Goal: Ask a question

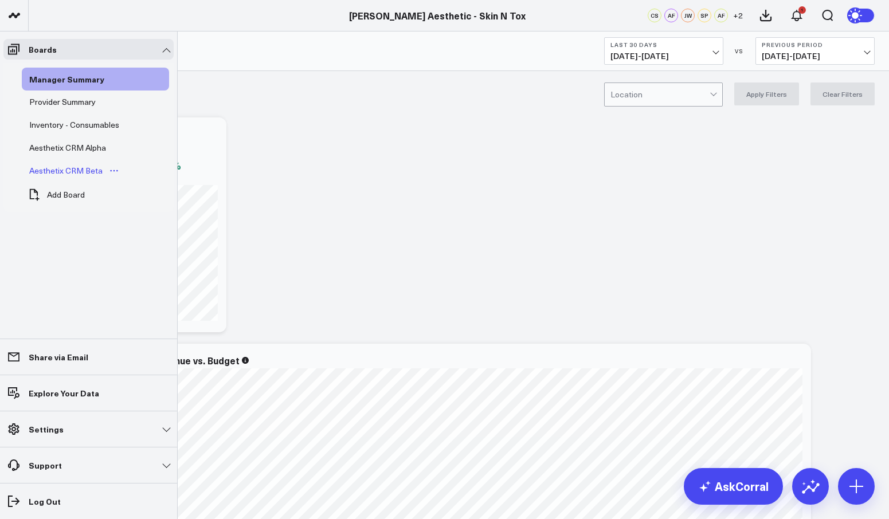
click at [90, 167] on div "Aesthetix CRM Beta" at bounding box center [65, 171] width 79 height 14
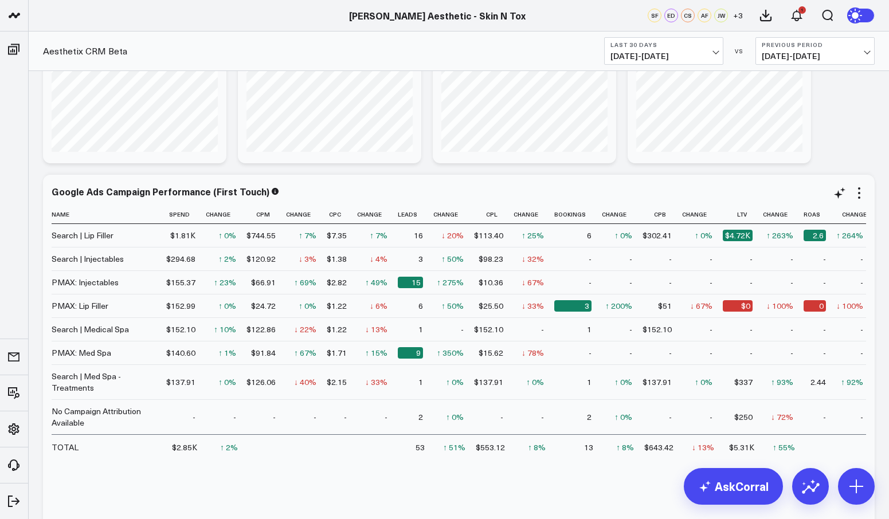
scroll to position [3466, 0]
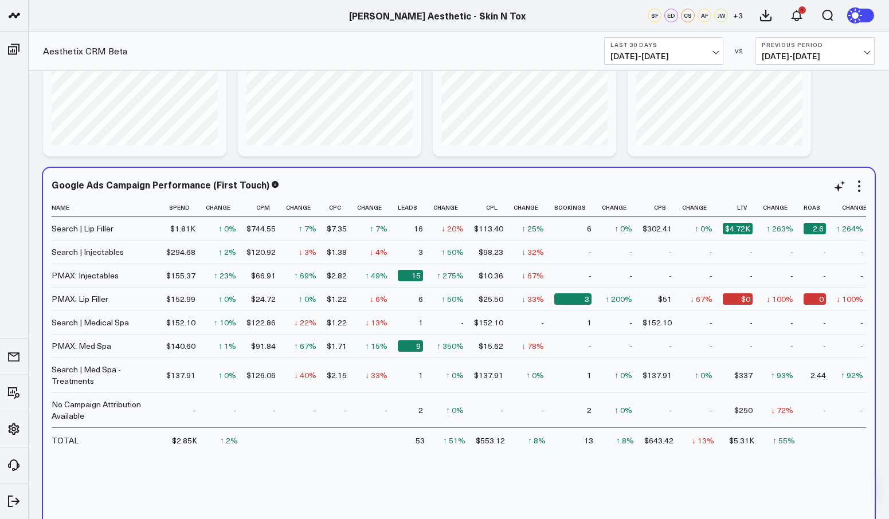
click at [732, 230] on div "$4.72K" at bounding box center [738, 228] width 30 height 11
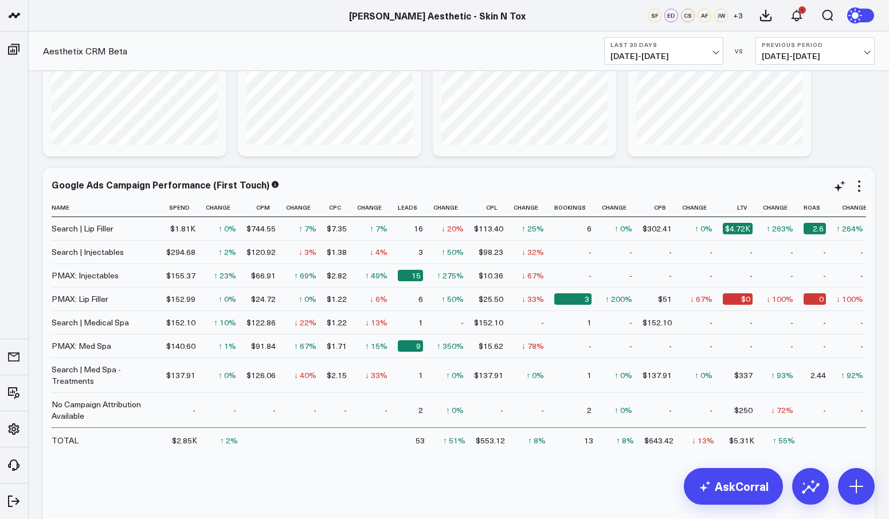
click at [416, 281] on div "15" at bounding box center [410, 275] width 25 height 11
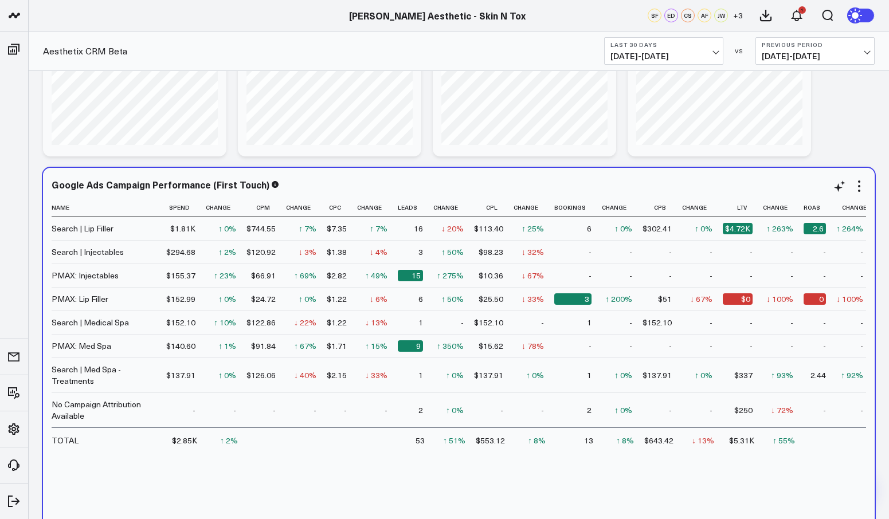
click at [412, 276] on div "15" at bounding box center [410, 275] width 25 height 11
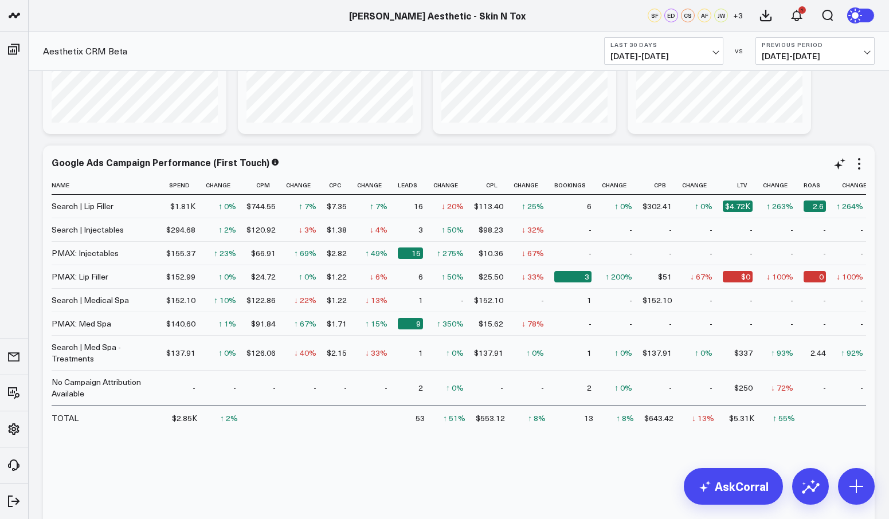
scroll to position [3495, 0]
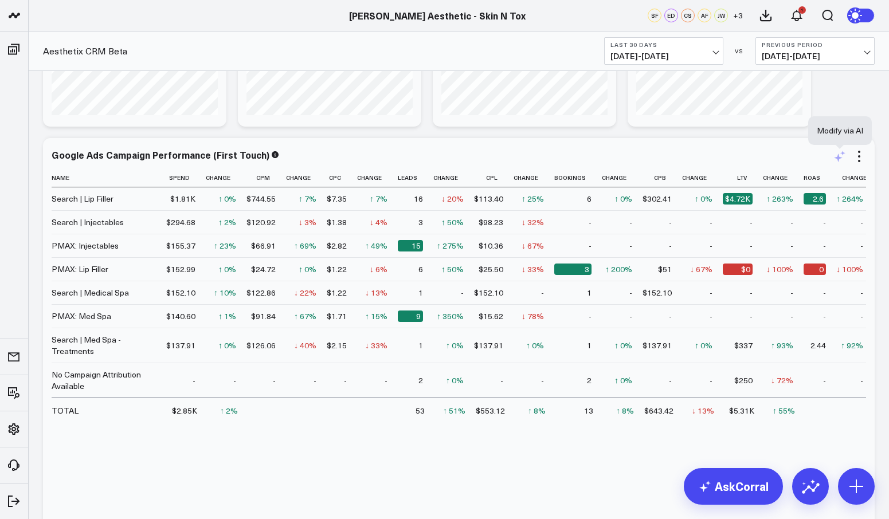
click at [842, 156] on icon at bounding box center [840, 157] width 14 height 14
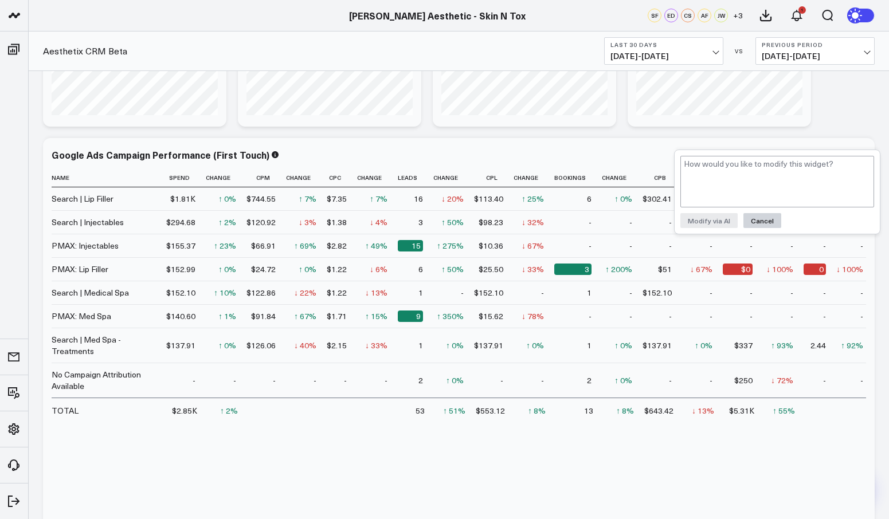
click at [768, 222] on button "Cancel" at bounding box center [762, 220] width 38 height 15
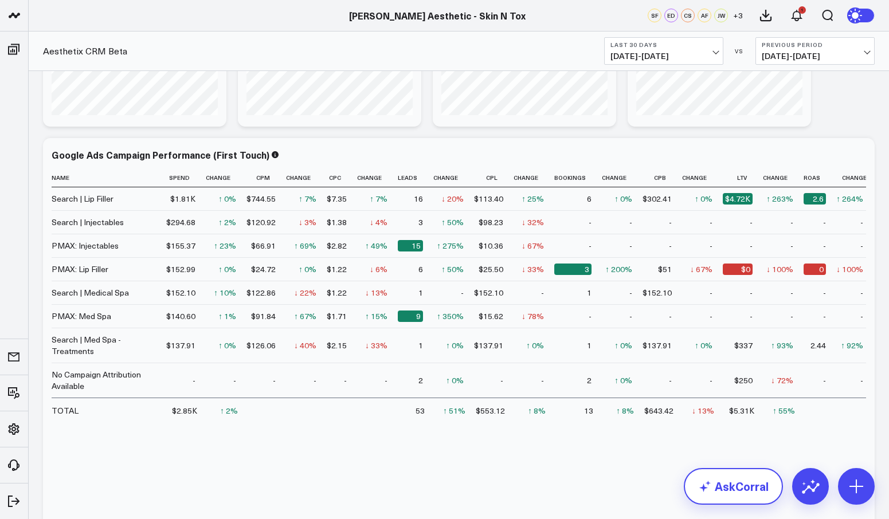
click at [768, 491] on link "AskCorral" at bounding box center [733, 486] width 99 height 37
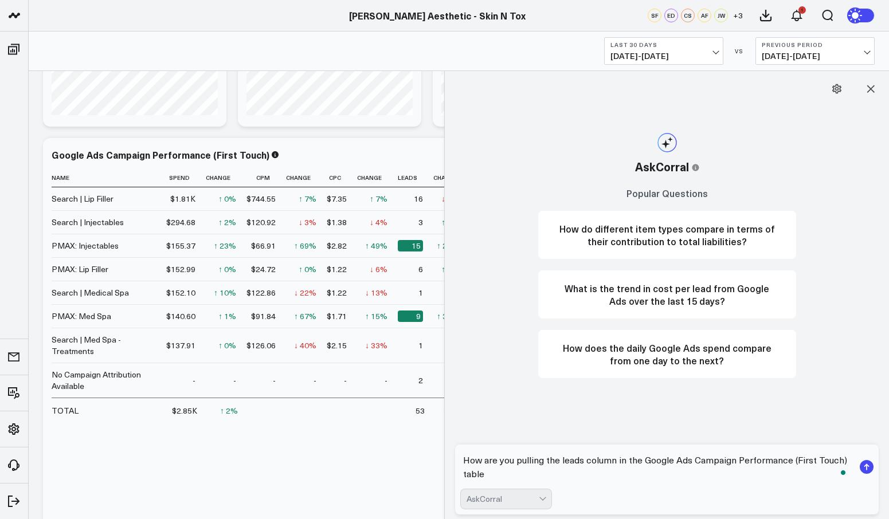
type textarea "How are you pulling the leads column in the Google Ads Campaign Performance (Fi…"
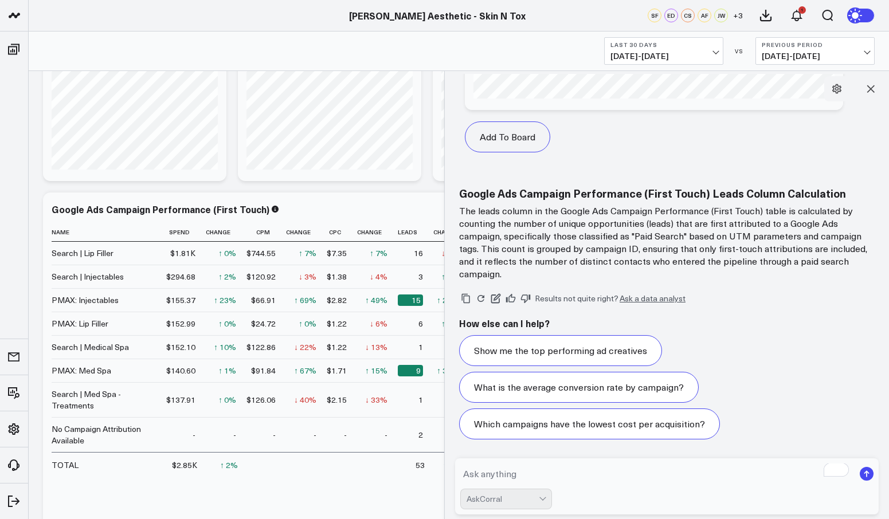
scroll to position [3463, 0]
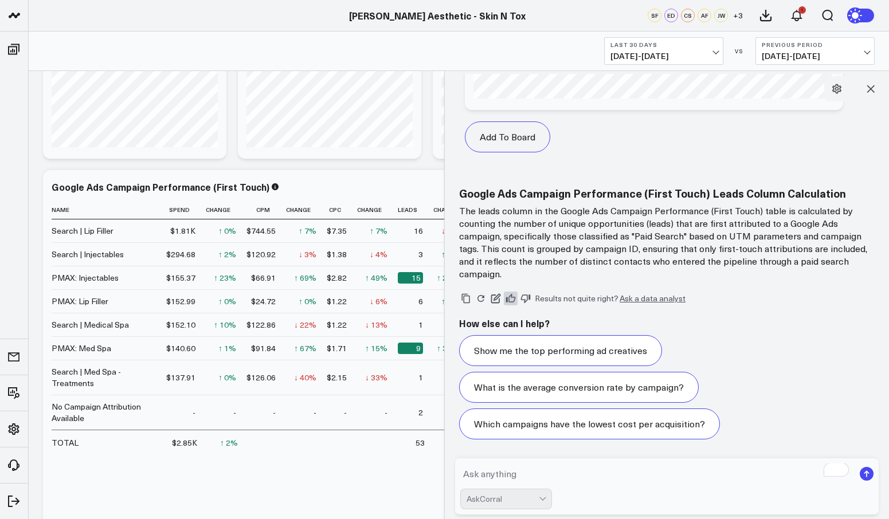
click at [512, 296] on icon at bounding box center [511, 298] width 10 height 10
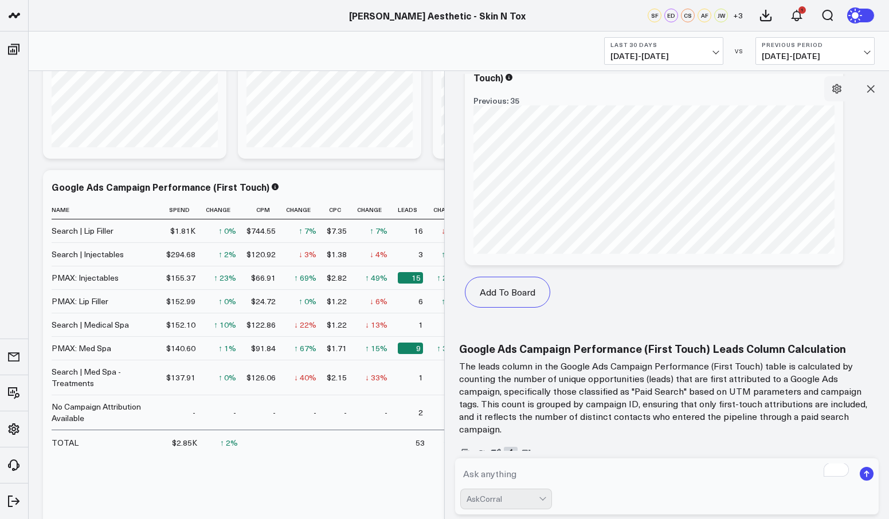
scroll to position [1432, 0]
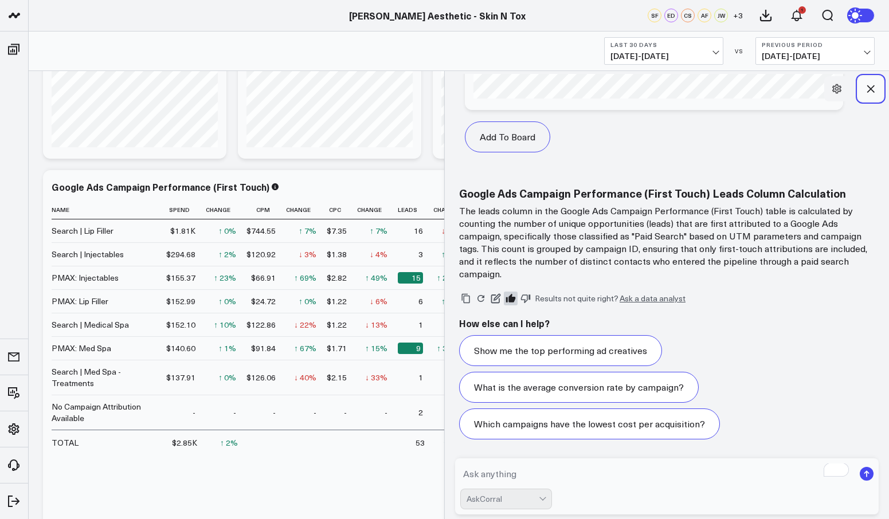
click at [870, 91] on icon at bounding box center [870, 88] width 11 height 11
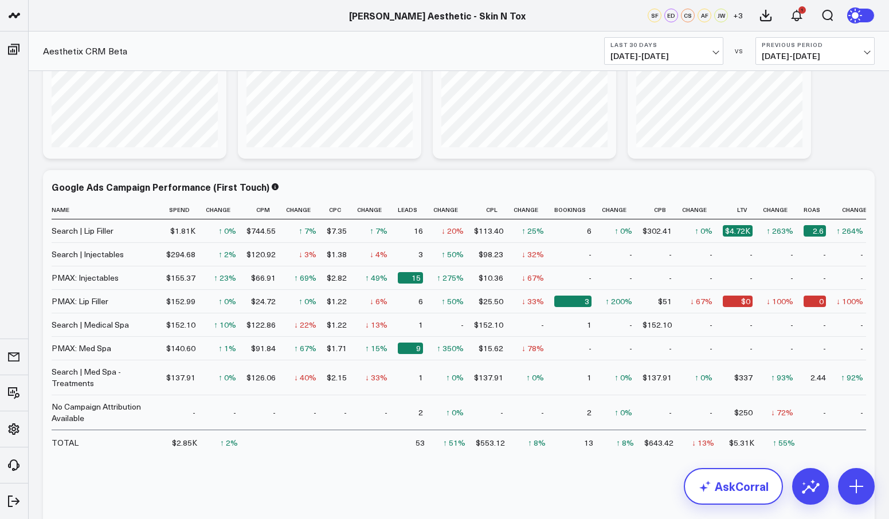
click at [723, 491] on link "AskCorral" at bounding box center [733, 486] width 99 height 37
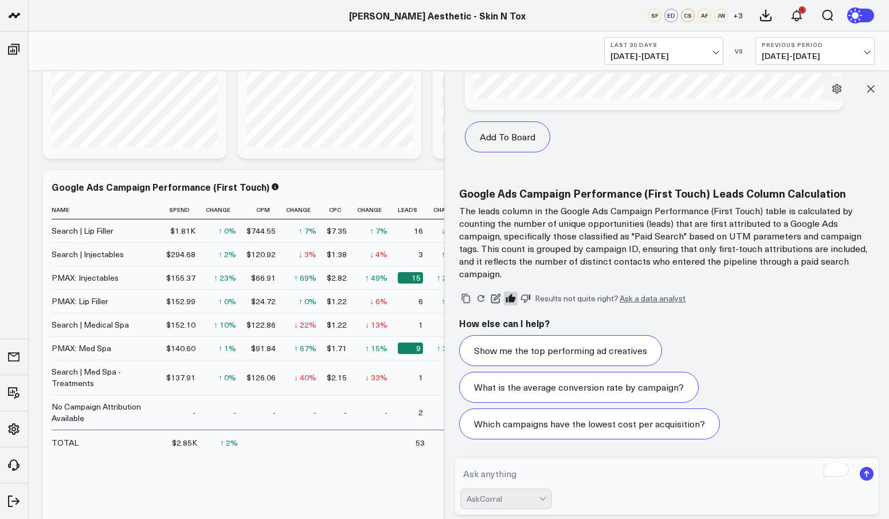
click at [546, 469] on textarea "To enrich screen reader interactions, please activate Accessibility in Grammarl…" at bounding box center [657, 474] width 394 height 21
type textarea "Is there any way to seperate phone call leads from form submission leads?"
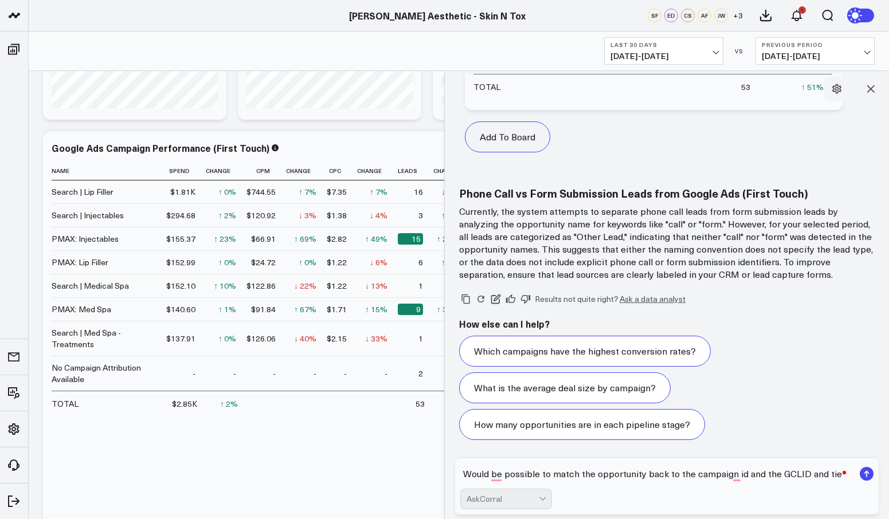
scroll to position [2249, 0]
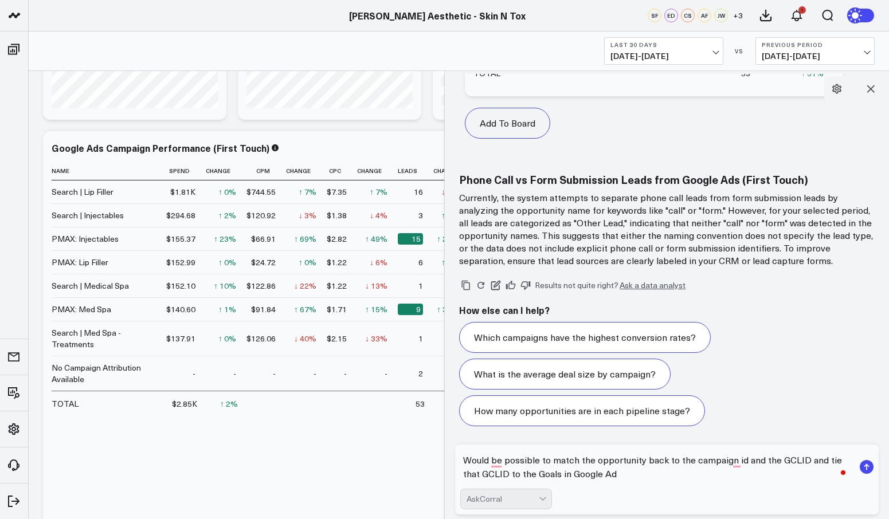
type textarea "Would be possible to match the opportunity back to the campaign id and the GCLI…"
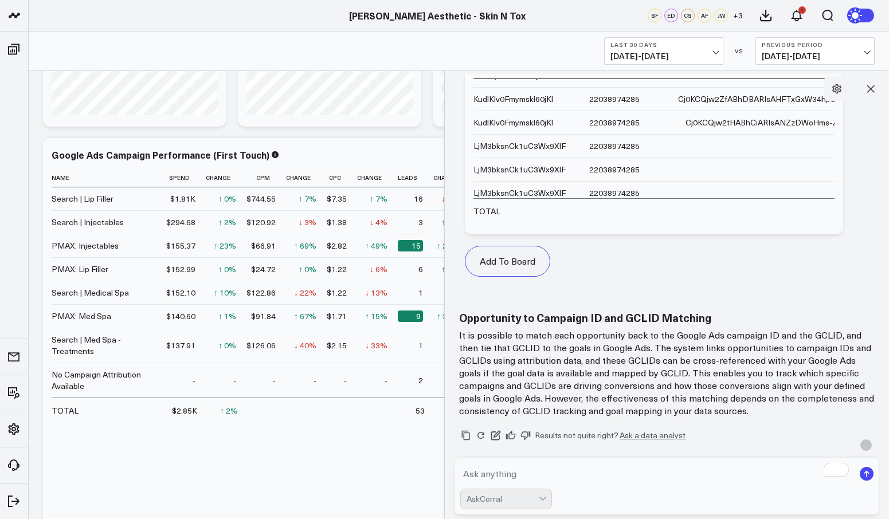
scroll to position [2981, 0]
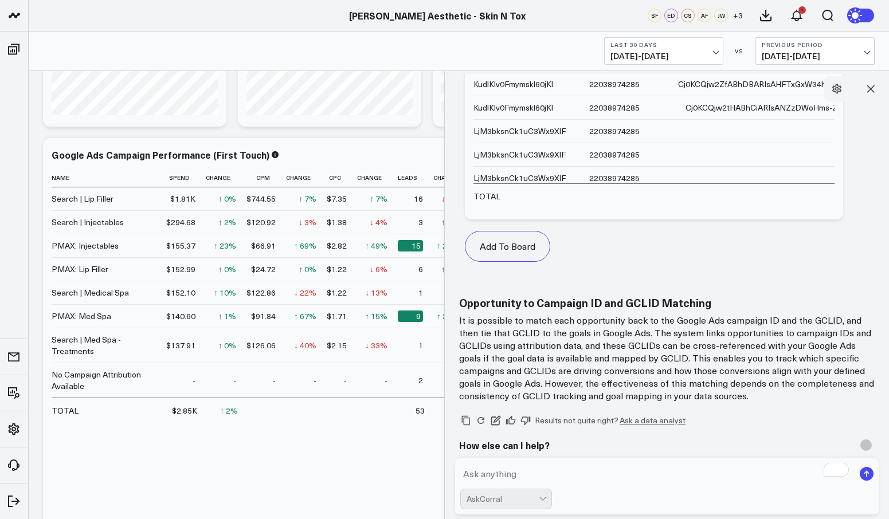
click at [502, 472] on textarea "To enrich screen reader interactions, please activate Accessibility in Grammarl…" at bounding box center [657, 474] width 394 height 21
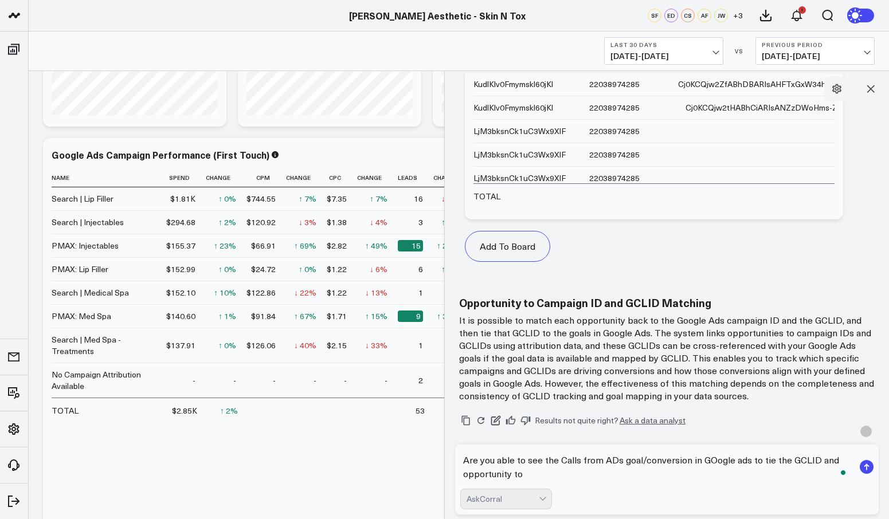
type textarea "Are you able to see the Calls from ADs goal/conversion in GOogle ads to tie the…"
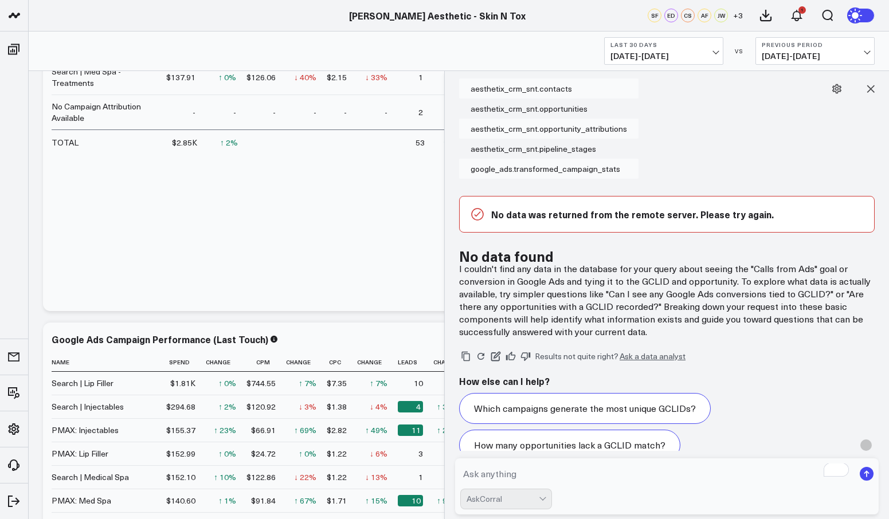
scroll to position [3414, 0]
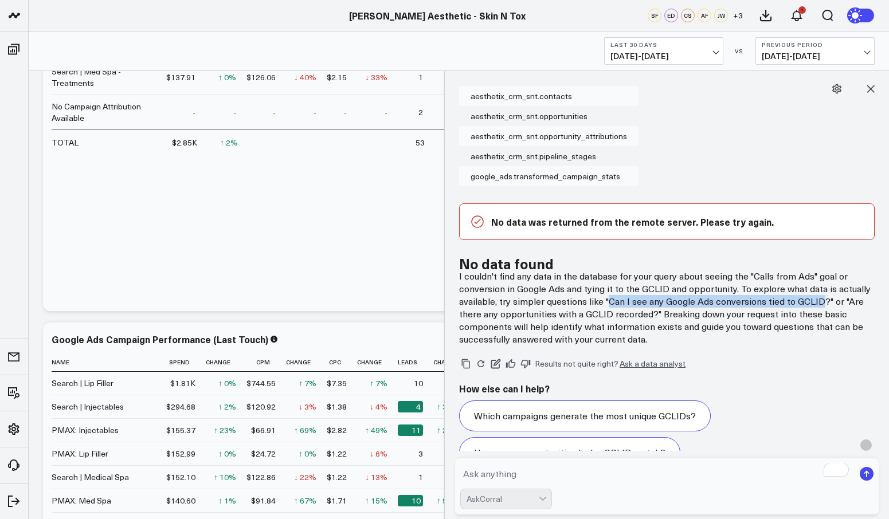
drag, startPoint x: 606, startPoint y: 303, endPoint x: 820, endPoint y: 300, distance: 213.3
click at [820, 300] on p "I couldn't find any data in the database for your query about seeing the "Calls…" at bounding box center [667, 308] width 416 height 76
copy p "Can I see any Google Ads conversions tied to GCLID"
click at [531, 472] on textarea "To enrich screen reader interactions, please activate Accessibility in Grammarl…" at bounding box center [657, 474] width 394 height 21
paste textarea "Can I see any Google Ads conversions tied to GCLID"
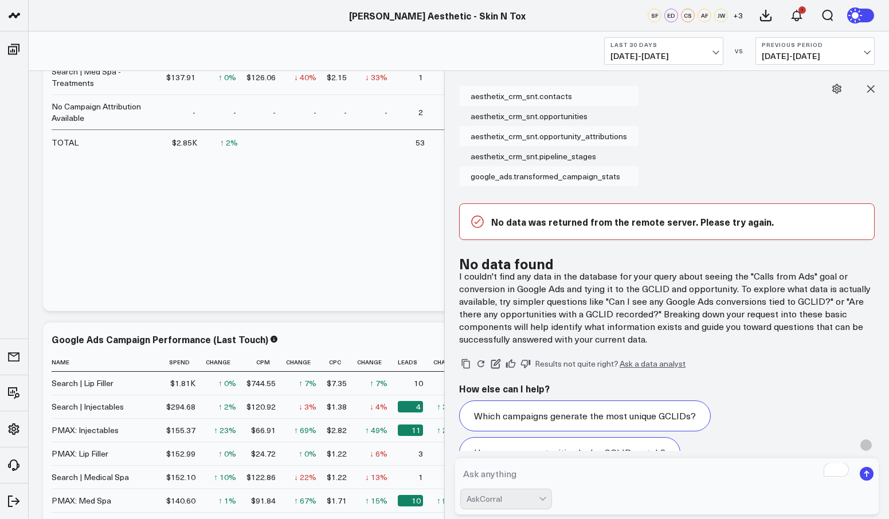
type textarea "Can I see any Google Ads conversions tied to GCLID"
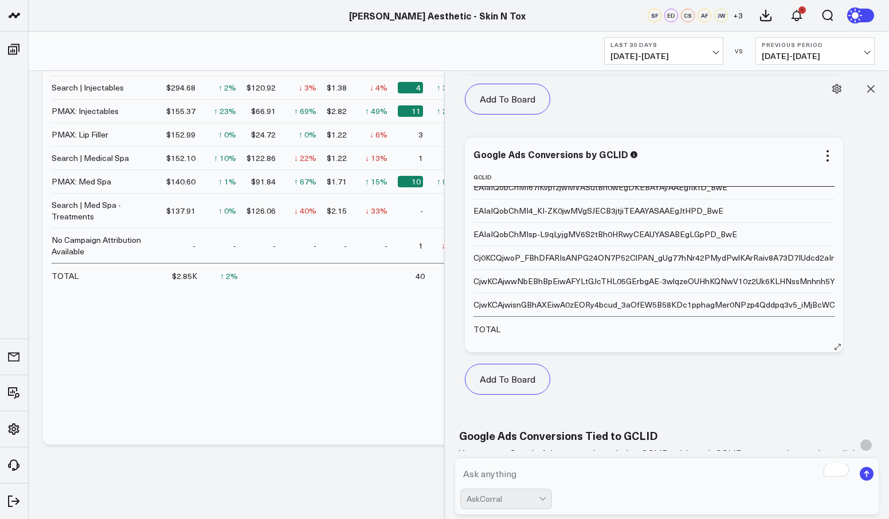
scroll to position [4261, 0]
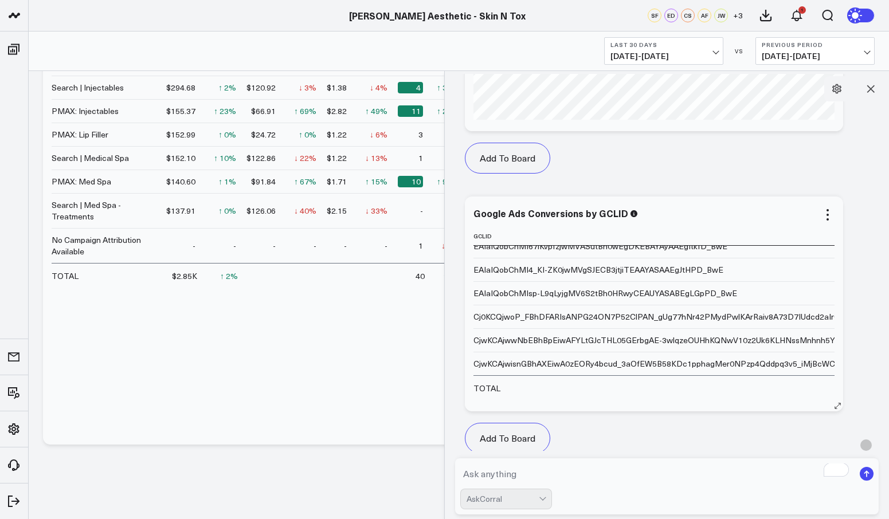
click at [631, 390] on td "TOTAL" at bounding box center [707, 387] width 468 height 25
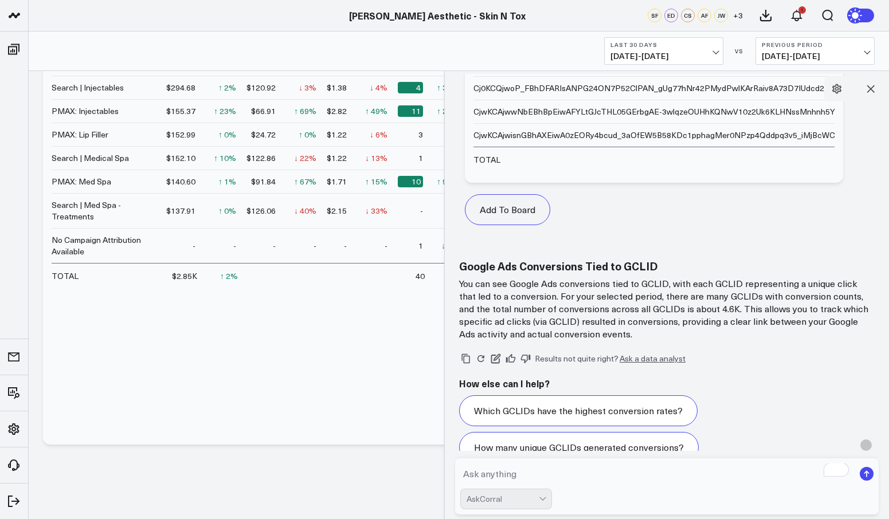
scroll to position [4550, 0]
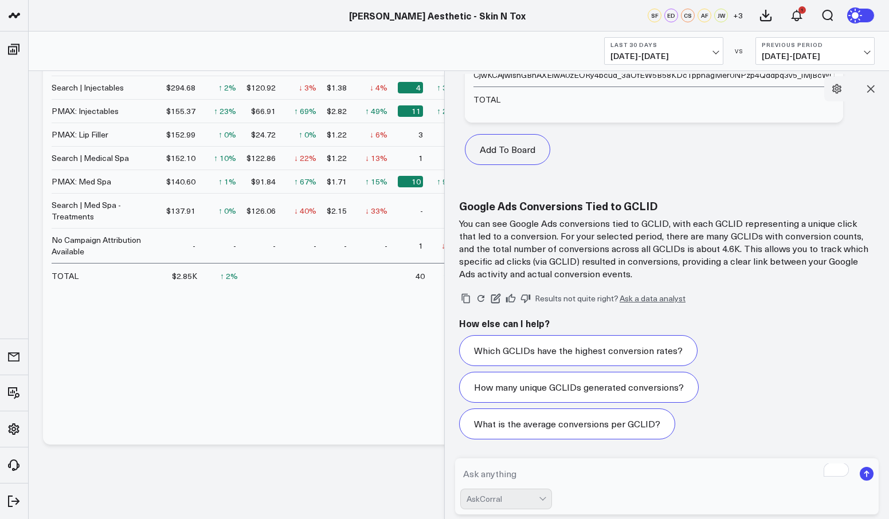
click at [512, 467] on textarea "To enrich screen reader interactions, please activate Accessibility in Grammarl…" at bounding box center [657, 474] width 394 height 21
type textarea "Do you have the name of the Google Ads Conversions?"
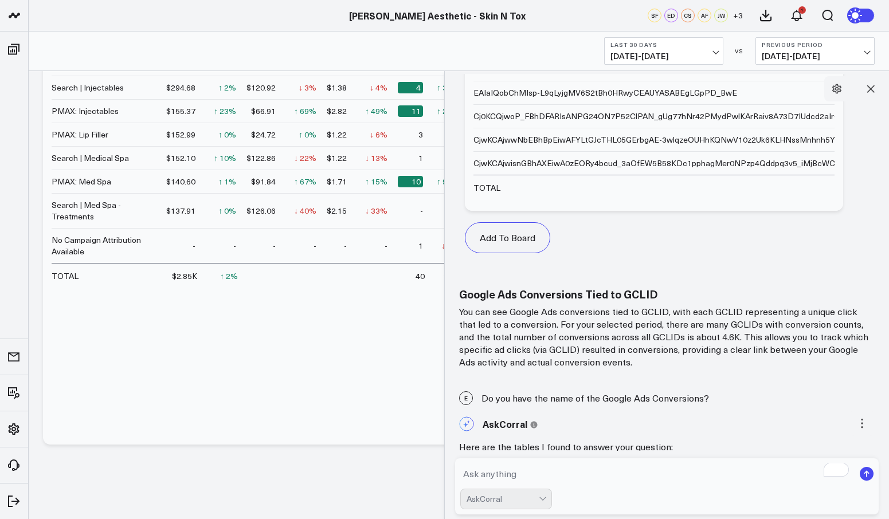
scroll to position [5329, 0]
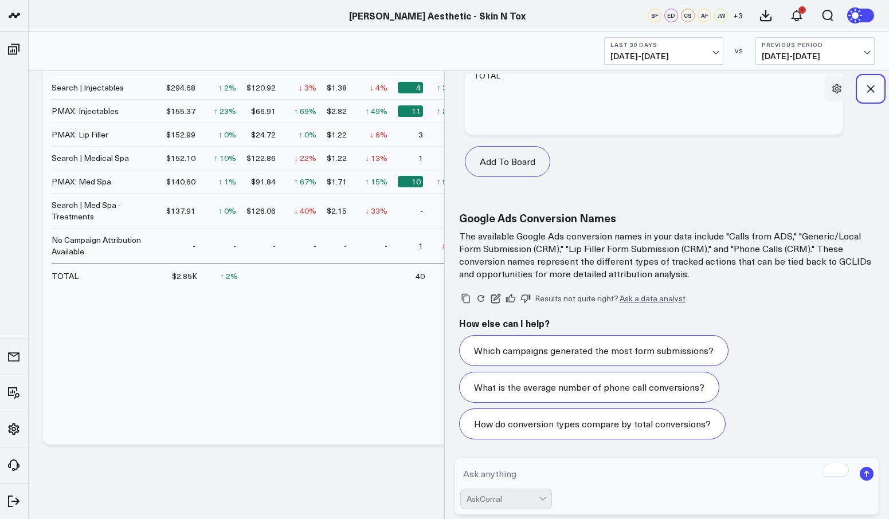
click at [875, 87] on icon at bounding box center [870, 88] width 11 height 11
